Goal: Find specific page/section: Find specific page/section

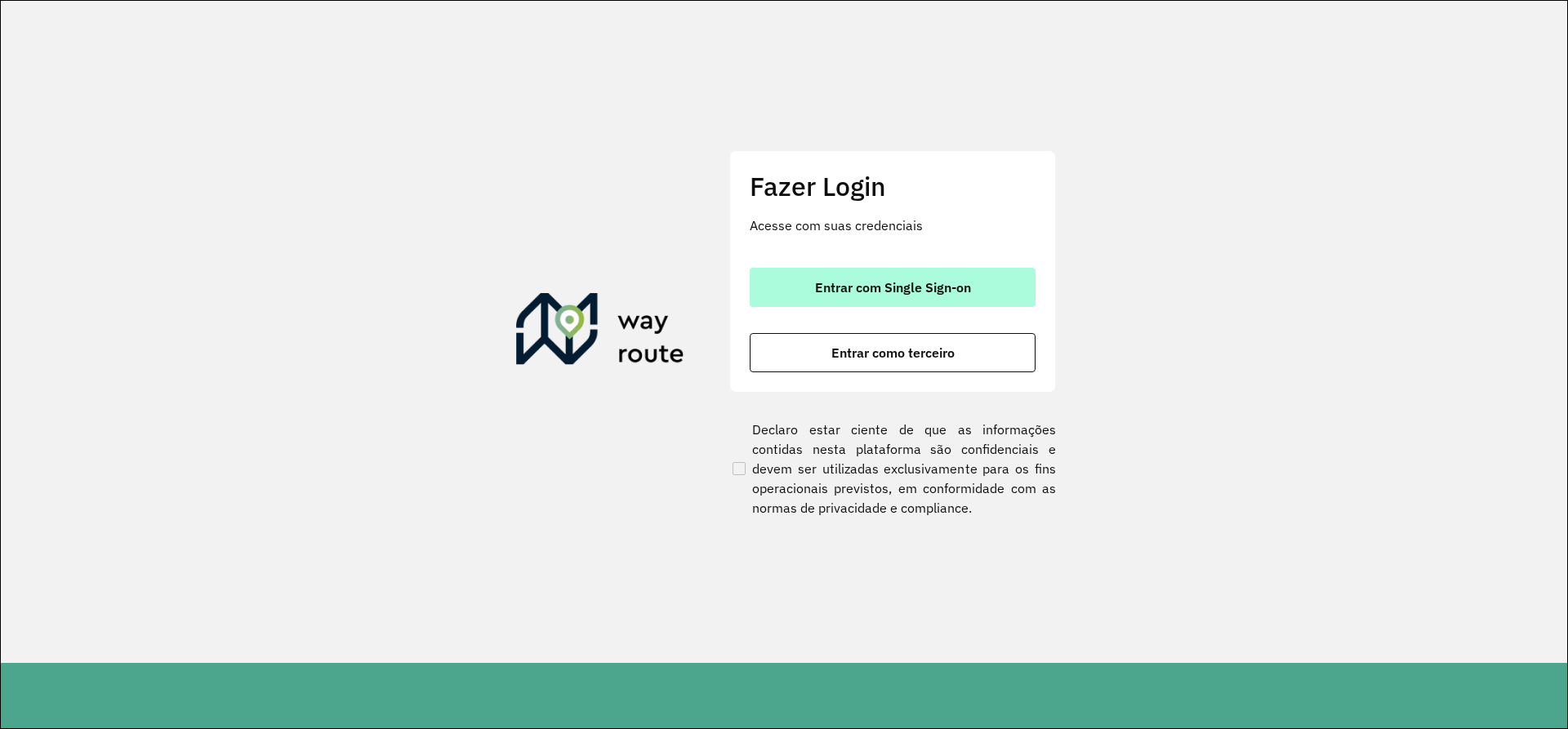
click at [940, 281] on span "Entrar com Single Sign-on" at bounding box center [893, 287] width 156 height 13
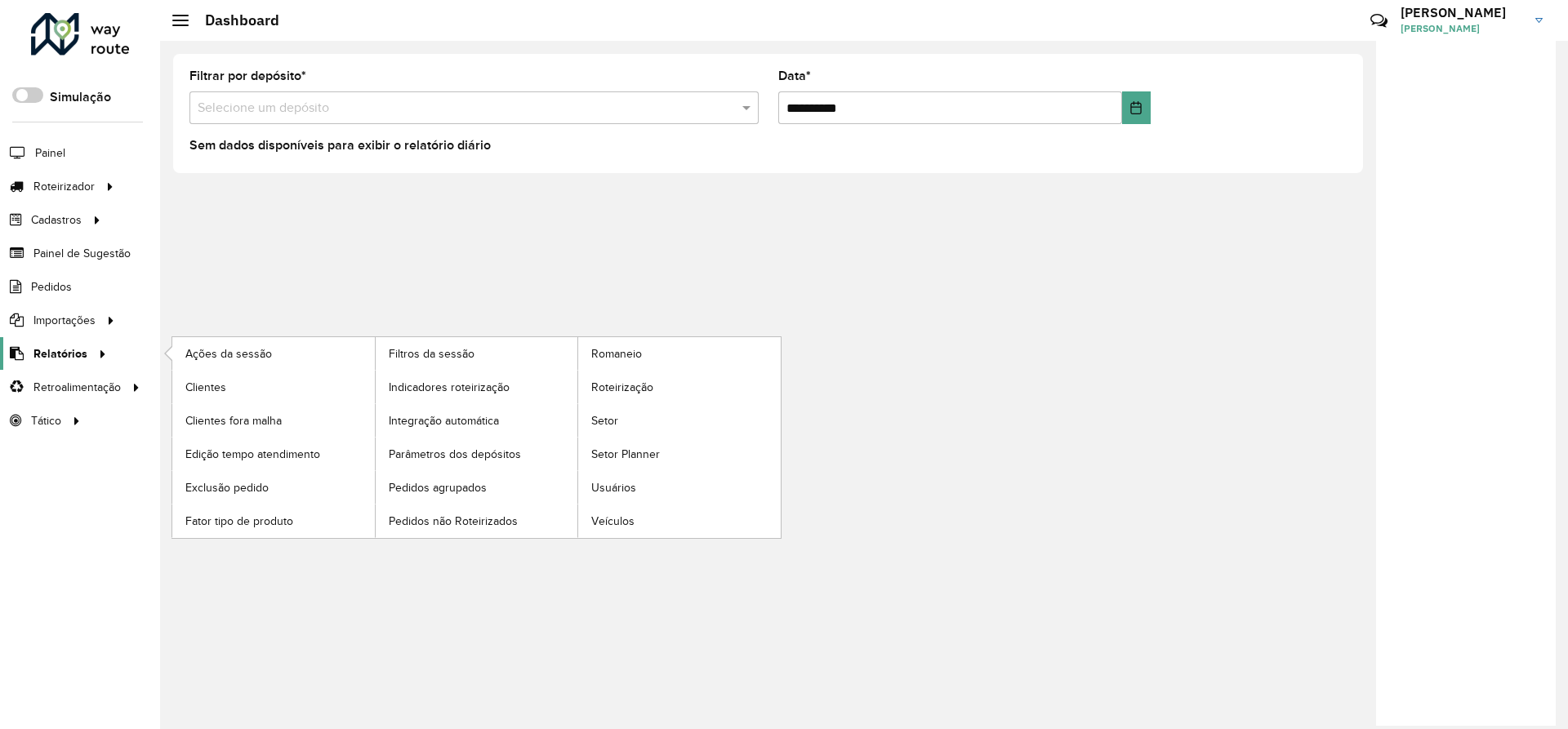
click at [58, 353] on span "Relatórios" at bounding box center [60, 353] width 54 height 17
click at [205, 387] on span "Clientes" at bounding box center [207, 387] width 44 height 17
